Goal: Understand process/instructions: Learn how to perform a task or action

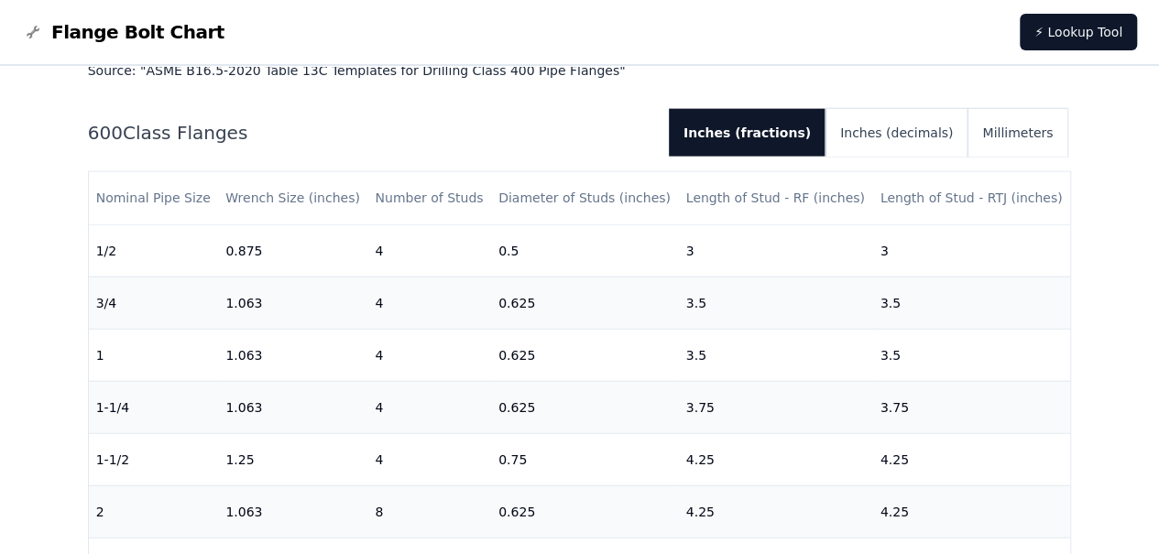
scroll to position [2084, 0]
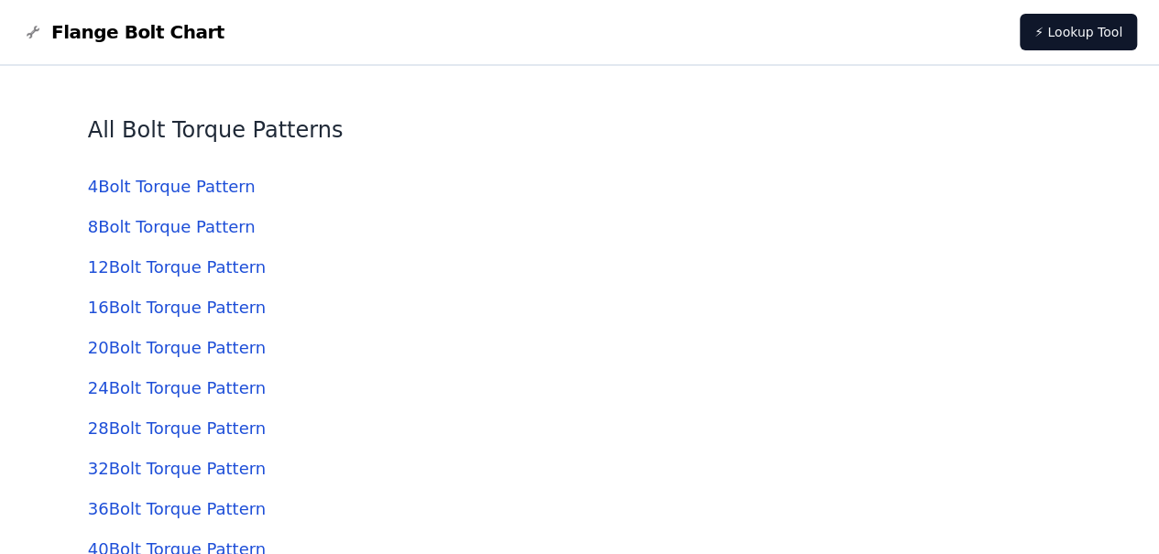
scroll to position [4121, 0]
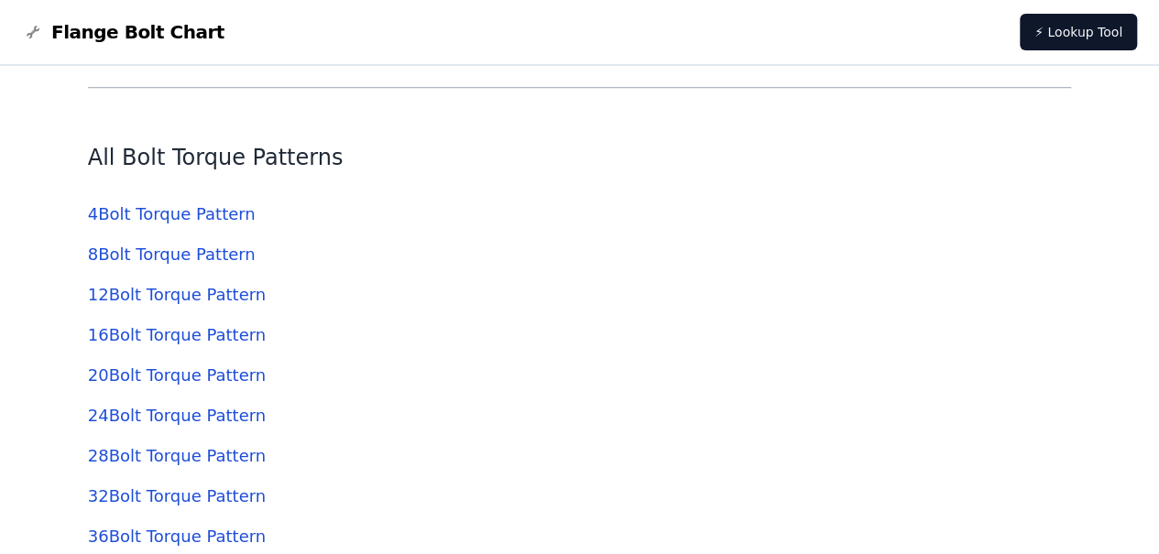
click at [210, 256] on link "8 Bolt Torque Pattern" at bounding box center [172, 254] width 168 height 19
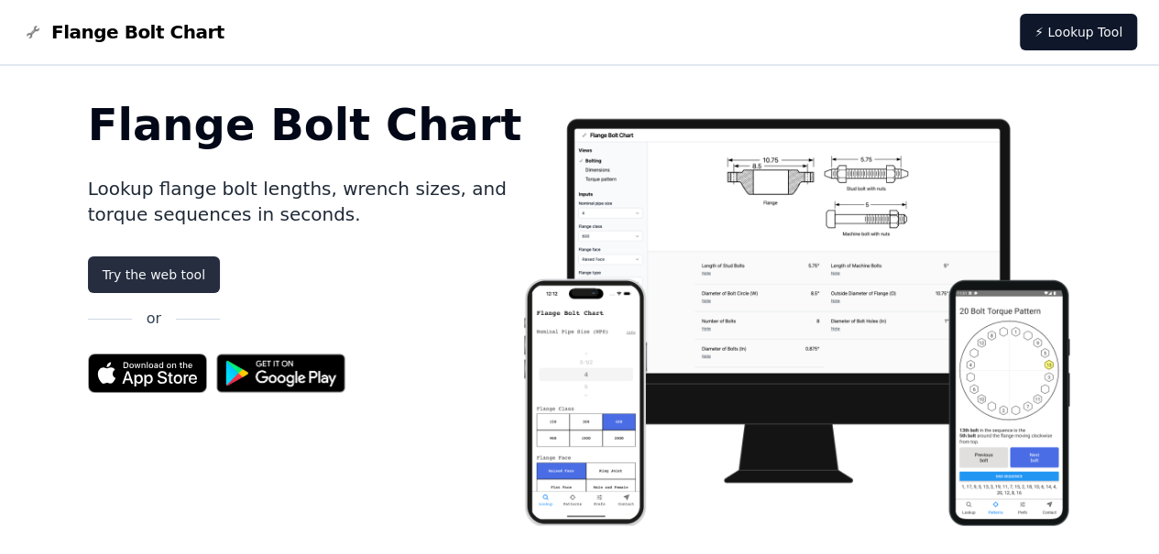
click at [174, 265] on link "Try the web tool" at bounding box center [154, 274] width 132 height 37
